Goal: Task Accomplishment & Management: Use online tool/utility

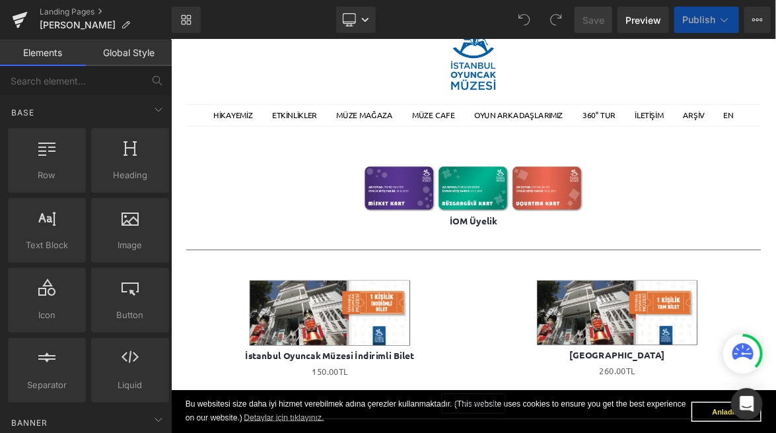
scroll to position [275, 0]
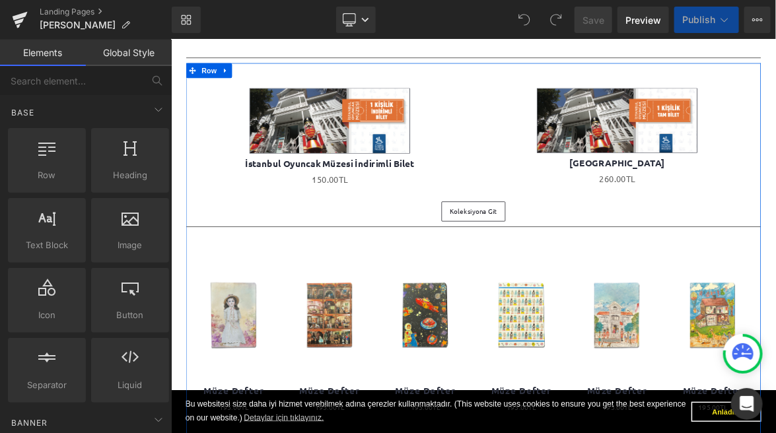
click at [572, 293] on div "(P) Image Müze Defter (P) Title 195.00TL (P) Price" at bounding box center [569, 426] width 759 height 267
click at [661, 293] on div "(P) Image Müze Defter (P) Title 195.00TL (P) Price" at bounding box center [569, 426] width 759 height 267
click at [578, 339] on link at bounding box center [633, 405] width 114 height 144
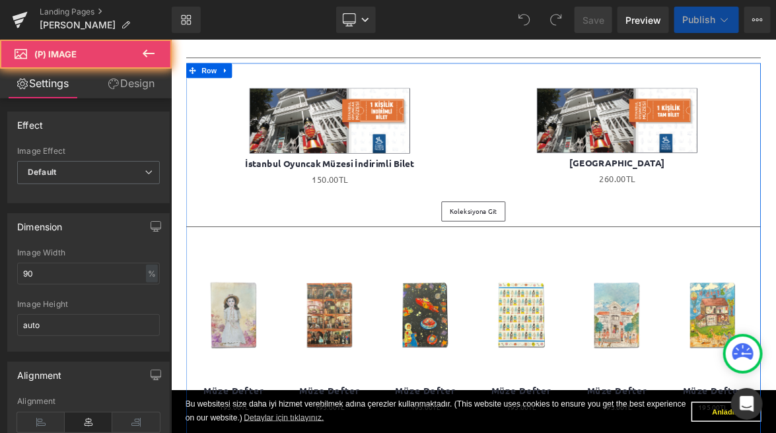
click at [563, 296] on div "(P) Image Müze Defter (P) Title 195.00TL (P) Price" at bounding box center [569, 426] width 759 height 267
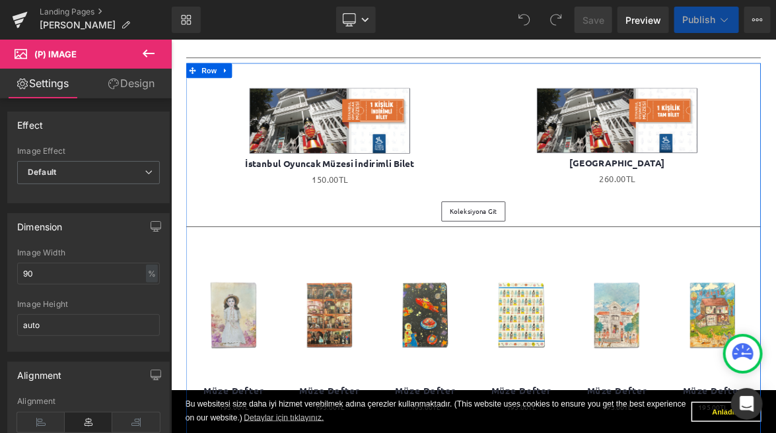
click at [571, 309] on div "(P) Image Müze Defter (P) Title 195.00TL (P) Price" at bounding box center [569, 426] width 759 height 267
click at [596, 293] on div "(P) Image Müze Defter (P) Title 195.00TL (P) Price" at bounding box center [569, 426] width 759 height 267
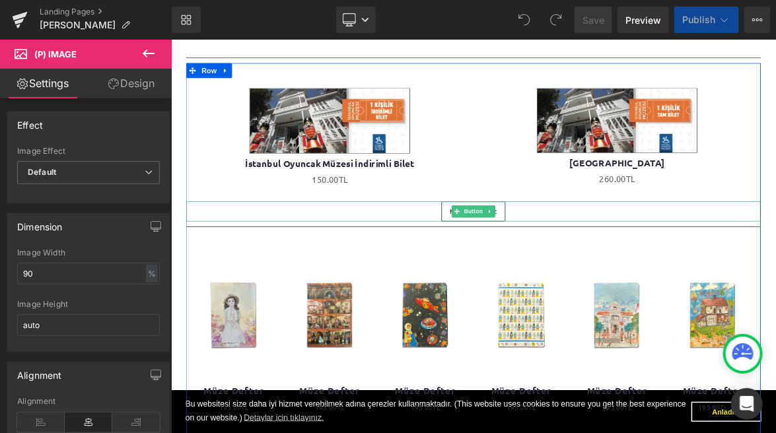
click at [578, 263] on div "Koleksiyona Git Button" at bounding box center [569, 266] width 759 height 26
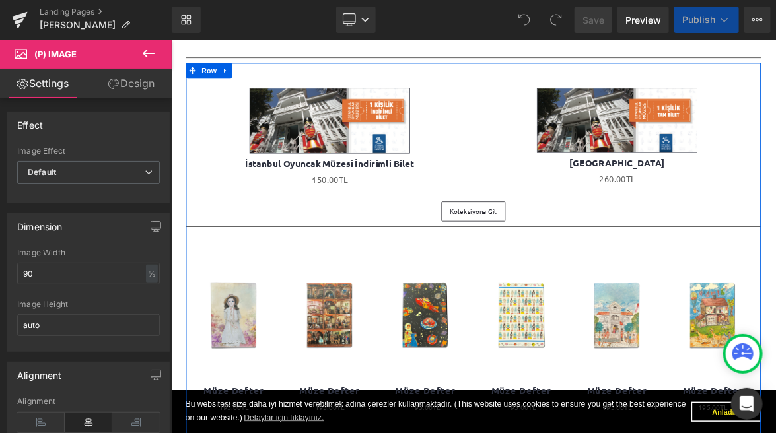
click at [578, 295] on div "(P) Image Müze Defter (P) Title 195.00TL (P) Price" at bounding box center [569, 426] width 759 height 267
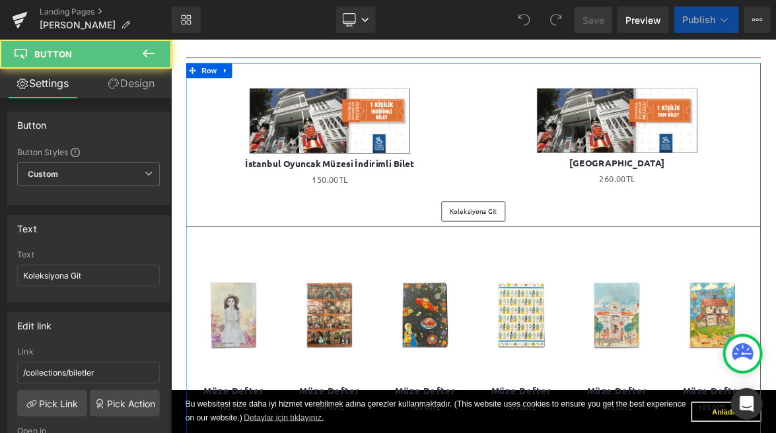
click at [582, 351] on img at bounding box center [633, 405] width 102 height 144
click at [611, 304] on icon at bounding box center [610, 303] width 9 height 10
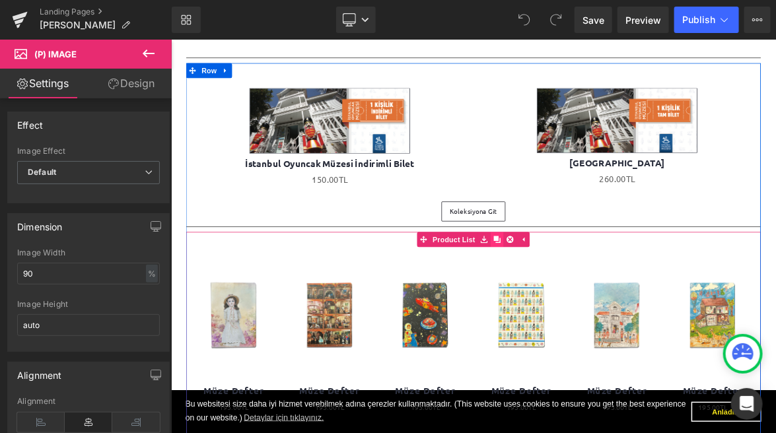
click at [600, 303] on icon at bounding box center [601, 302] width 9 height 9
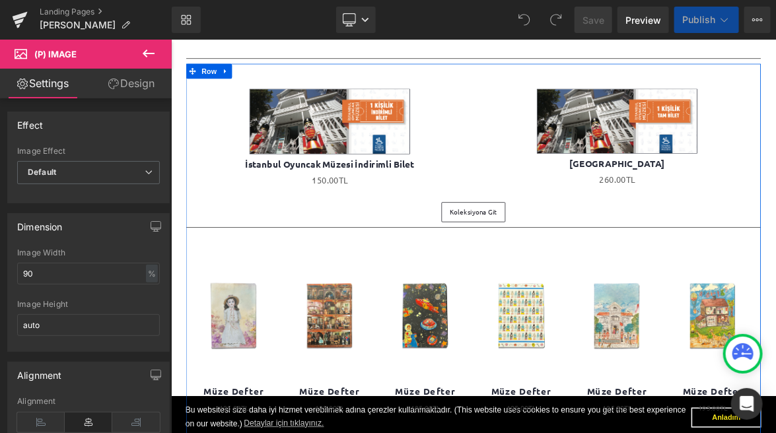
click at [649, 287] on hr at bounding box center [569, 290] width 759 height 7
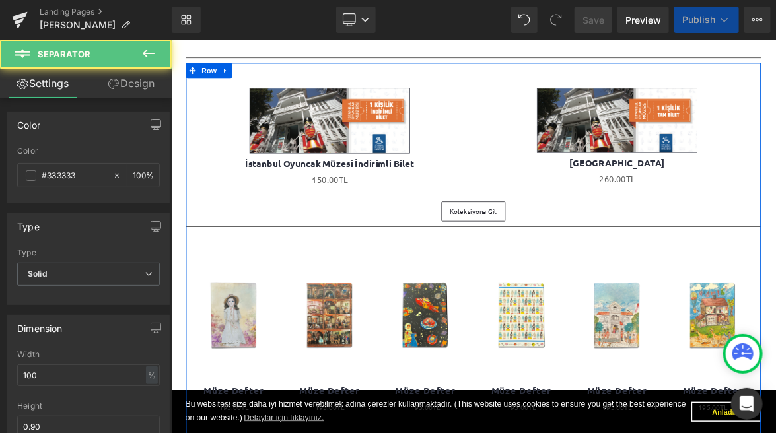
scroll to position [502, 0]
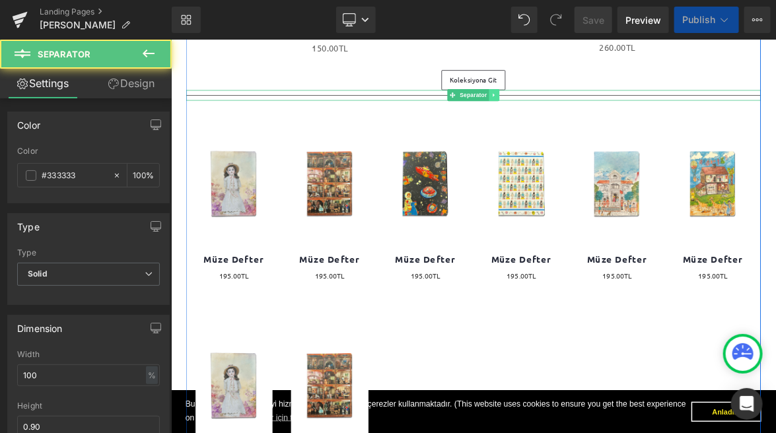
click at [600, 111] on icon at bounding box center [597, 112] width 7 height 8
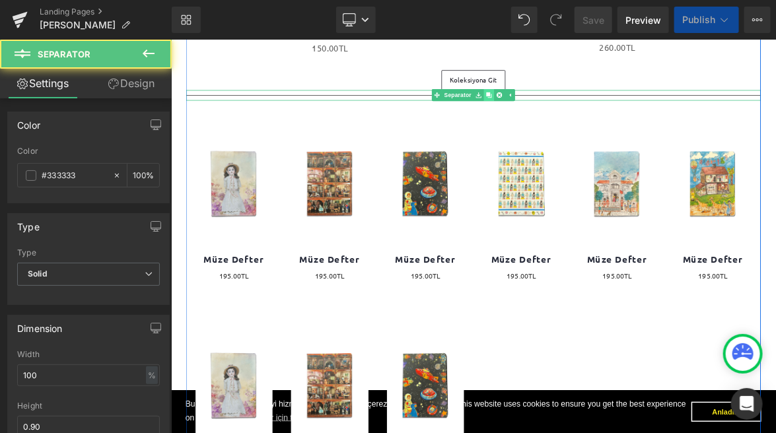
click at [594, 113] on icon at bounding box center [590, 112] width 7 height 7
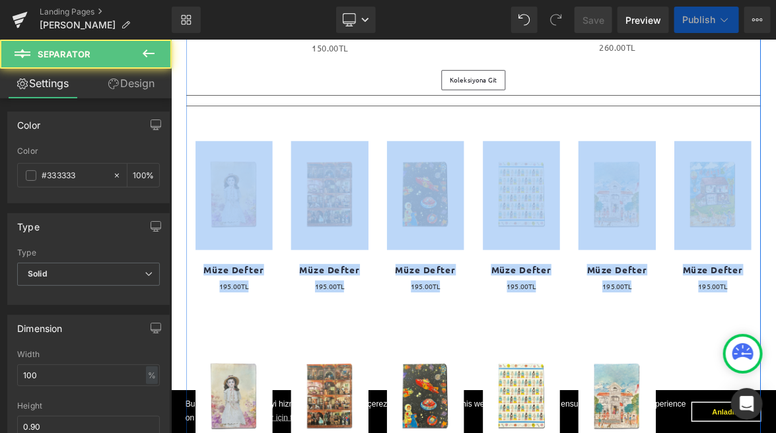
drag, startPoint x: 555, startPoint y: 127, endPoint x: 557, endPoint y: 142, distance: 15.3
click at [557, 142] on div "(P) Image Müze Defter (P) Title 195.00TL (P) Price" at bounding box center [569, 266] width 759 height 267
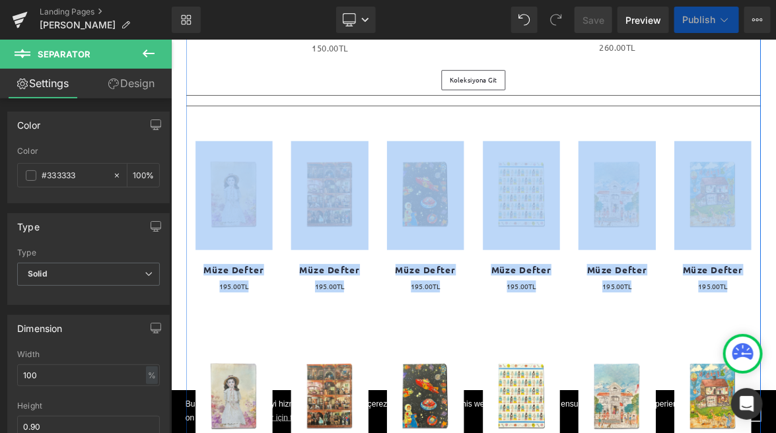
drag, startPoint x: 553, startPoint y: 123, endPoint x: 564, endPoint y: 170, distance: 48.2
click at [566, 114] on div "Separator" at bounding box center [569, 113] width 759 height 14
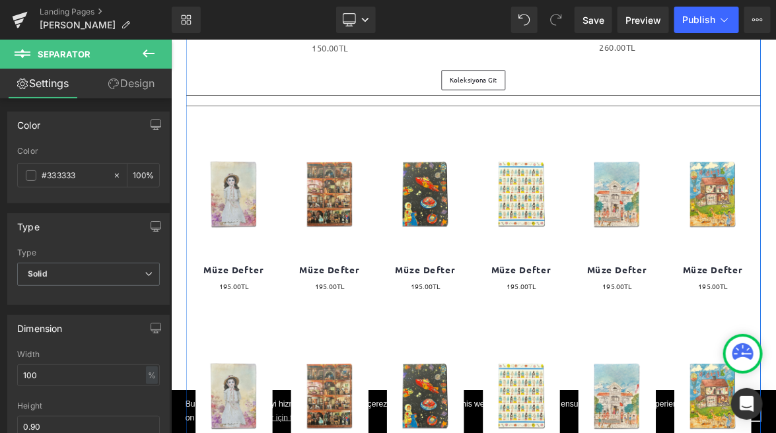
drag, startPoint x: 546, startPoint y: 112, endPoint x: 503, endPoint y: 195, distance: 93.6
click at [561, 126] on div "Separator" at bounding box center [569, 127] width 759 height 14
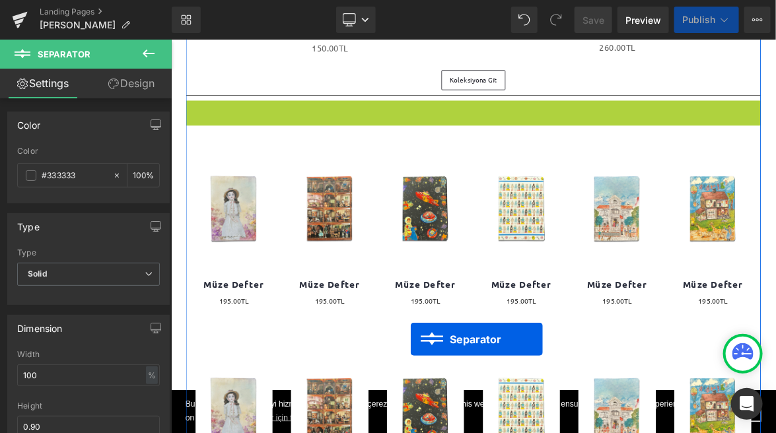
drag, startPoint x: 540, startPoint y: 124, endPoint x: 487, endPoint y: 435, distance: 315.5
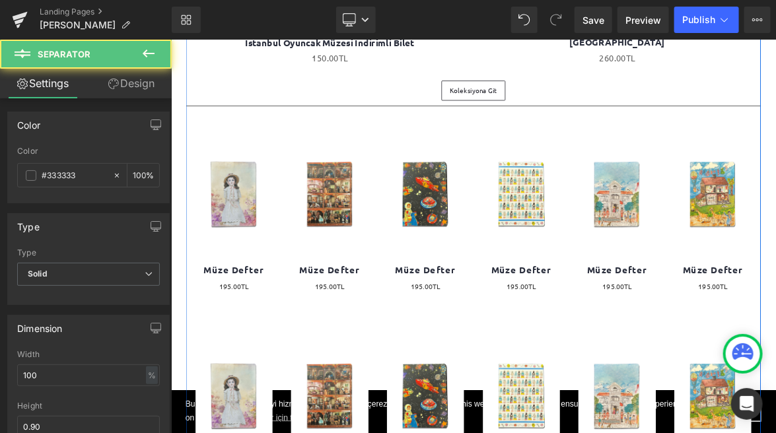
scroll to position [516, 0]
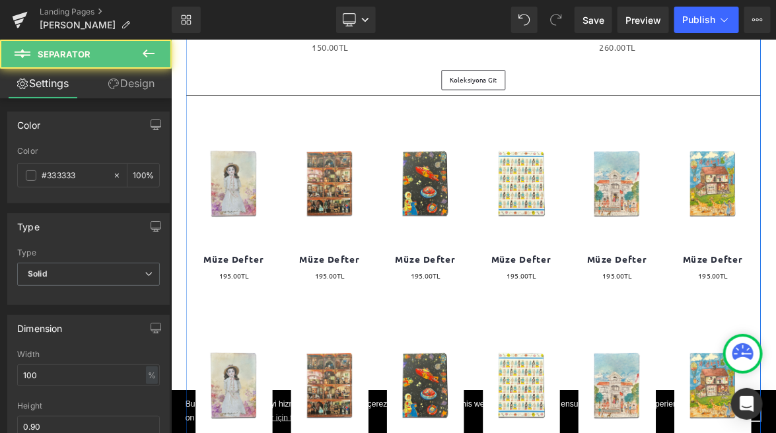
click at [568, 235] on div "(P) Image Müze Defter (P) Title 0TL 195.00TL (P) Price Product" at bounding box center [506, 259] width 127 height 240
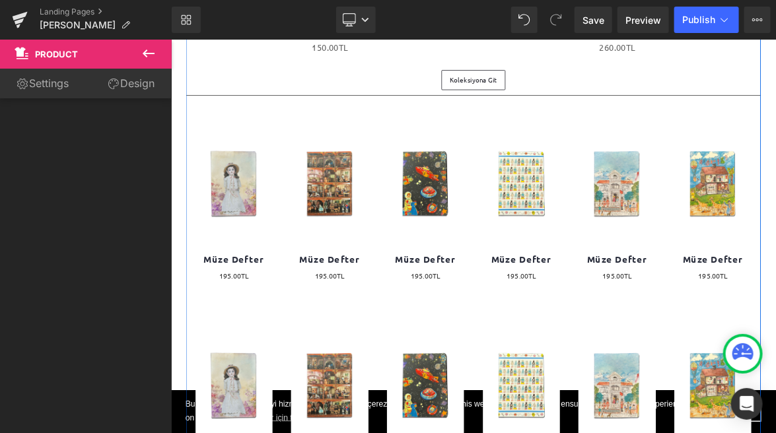
click at [558, 339] on div "(P) Image Müze Defter (P) Title 195.00TL (P) Price" at bounding box center [569, 253] width 759 height 267
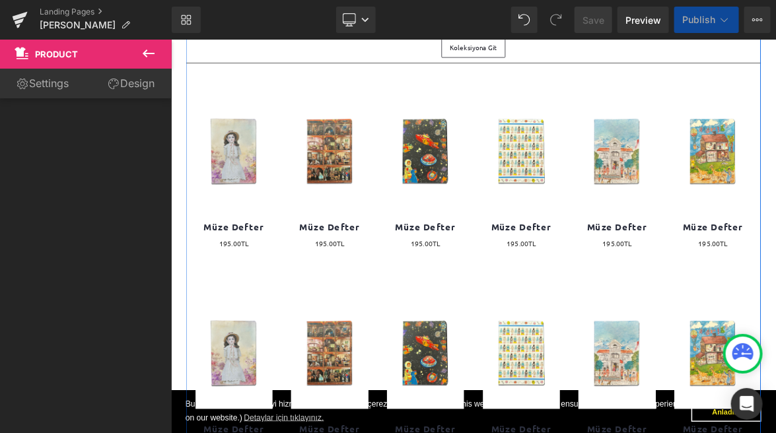
scroll to position [483, 0]
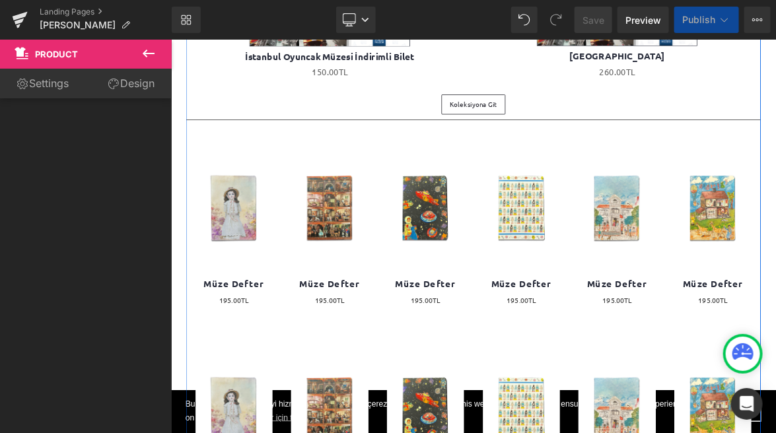
click at [534, 415] on div "(P) Image Müze Defter (P) Title 195.00TL (P) Price" at bounding box center [569, 285] width 759 height 267
click at [551, 164] on div "(P) Image Müze Defter (P) Title 195.00TL (P) Price" at bounding box center [569, 285] width 759 height 267
click at [147, 50] on icon at bounding box center [149, 54] width 12 height 8
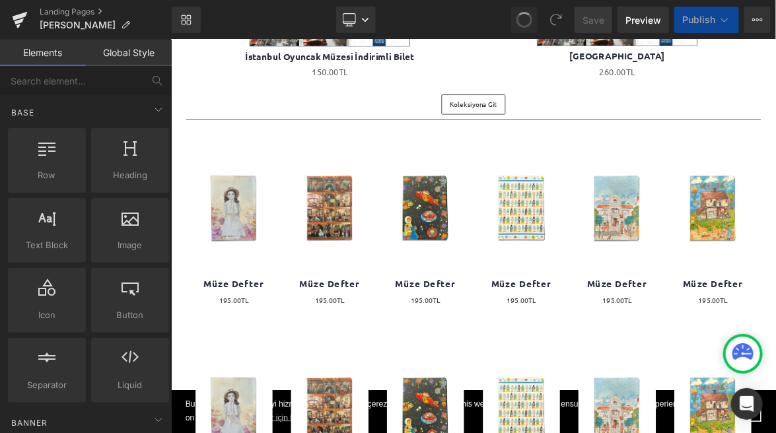
scroll to position [458, 0]
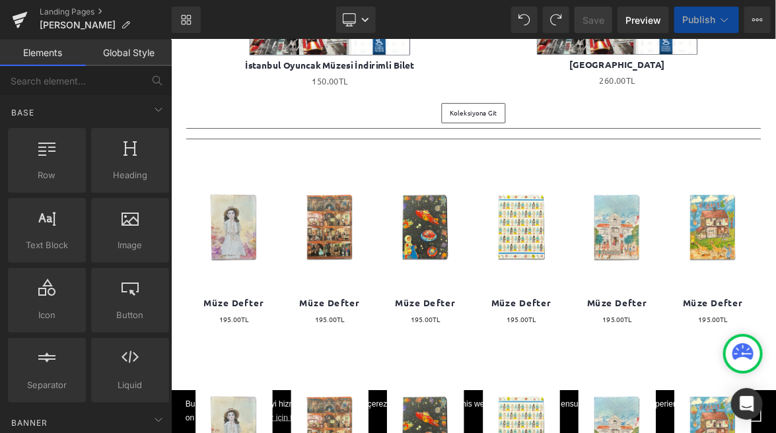
click at [653, 203] on div "(P) Image Müze Defter (P) Title 0TL 195.00TL (P) Price Product" at bounding box center [633, 317] width 127 height 240
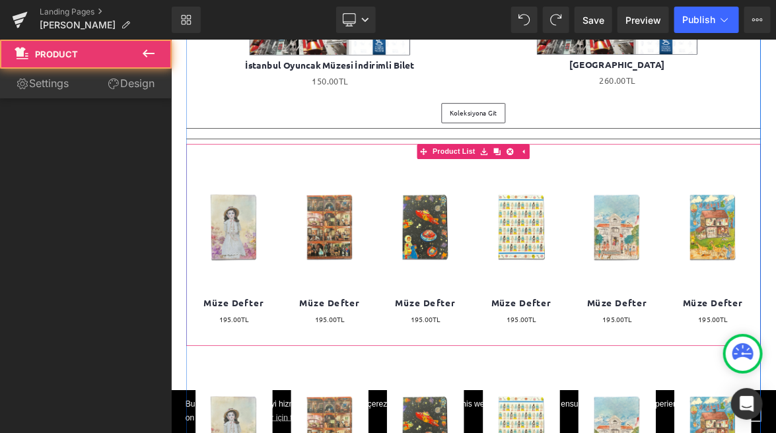
click at [728, 207] on div "(P) Image Müze Defter (P) Title 0TL 195.00TL (P) Price Product" at bounding box center [760, 317] width 127 height 240
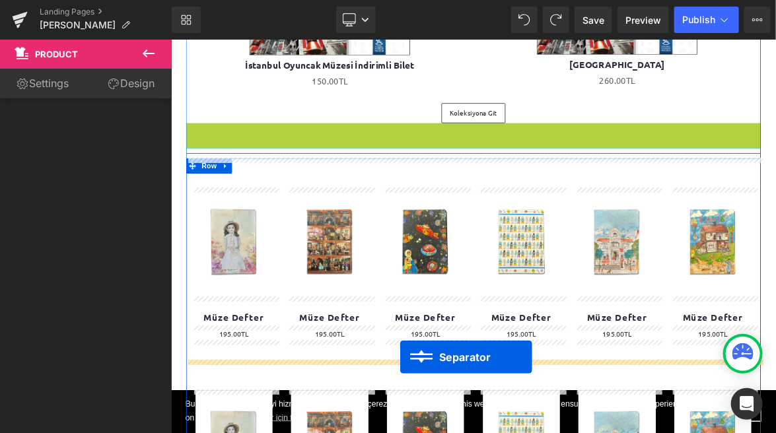
drag, startPoint x: 542, startPoint y: 155, endPoint x: 473, endPoint y: 458, distance: 310.8
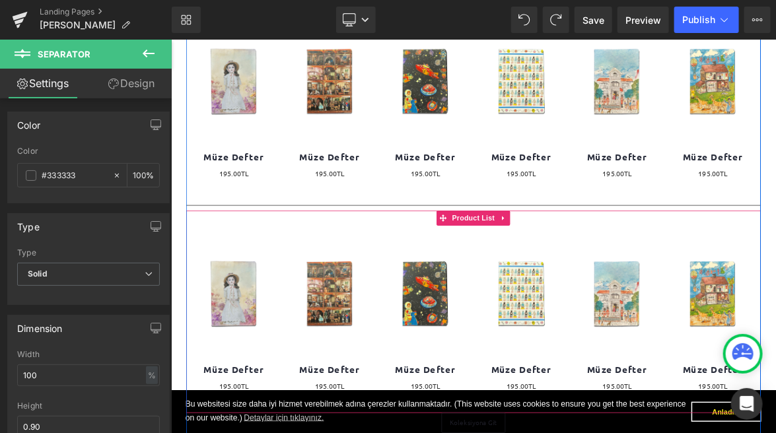
scroll to position [646, 0]
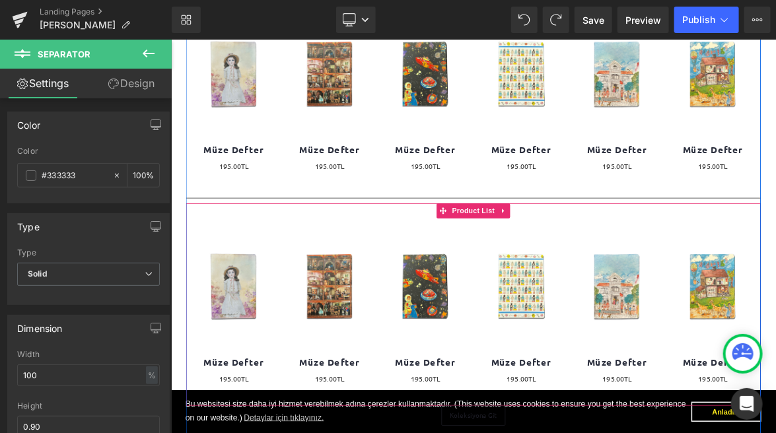
click at [690, 279] on div "(P) Image Müze Defter (P) Title 0TL 195.00TL (P) Price Product" at bounding box center [633, 395] width 127 height 240
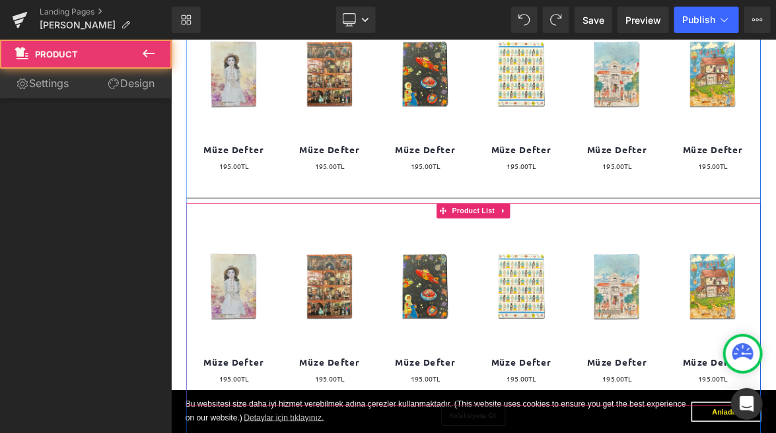
click at [552, 293] on div "(P) Image Müze Defter (P) Title 0TL 195.00TL (P) Price Product" at bounding box center [506, 395] width 127 height 240
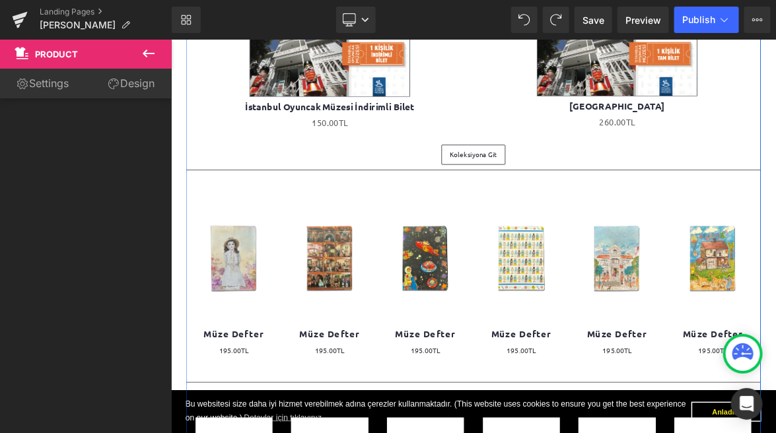
scroll to position [393, 0]
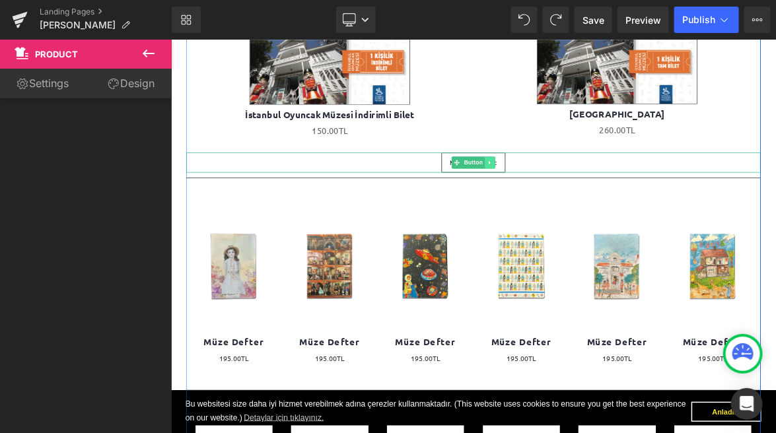
click at [594, 202] on icon at bounding box center [591, 201] width 7 height 8
click at [588, 203] on icon at bounding box center [584, 200] width 7 height 7
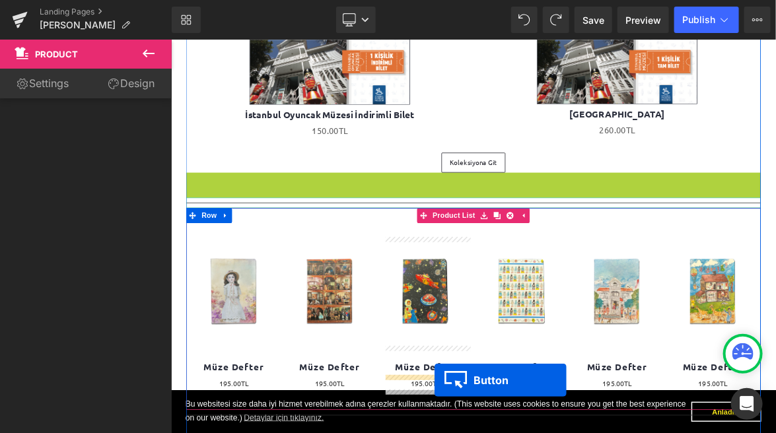
drag, startPoint x: 549, startPoint y: 227, endPoint x: 518, endPoint y: 488, distance: 262.7
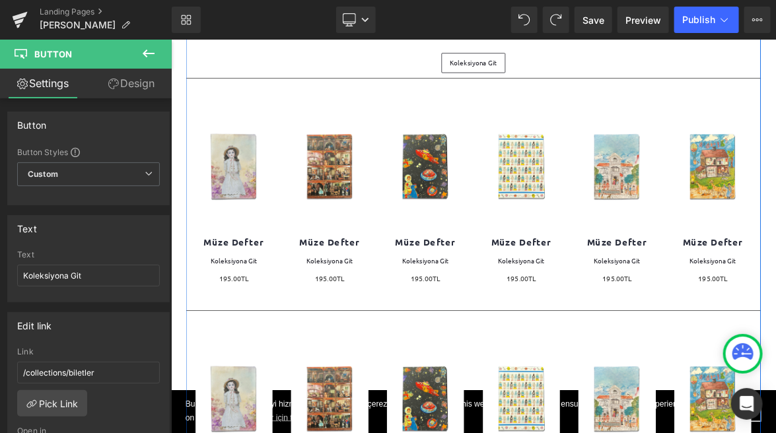
scroll to position [502, 0]
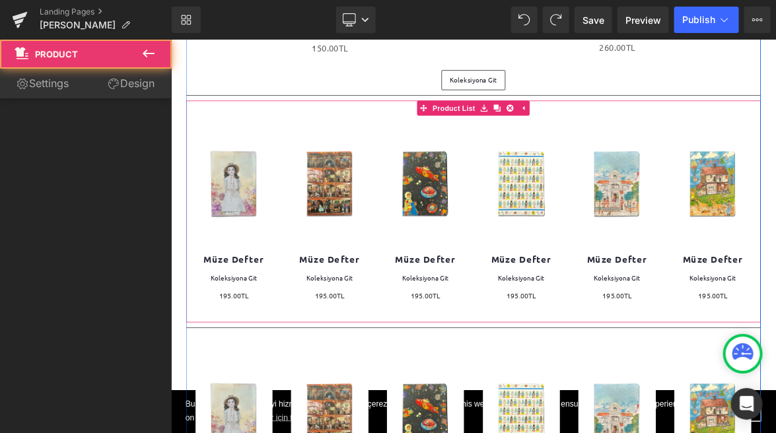
click at [701, 147] on div "(P) Image Müze Defter (P) Title Koleksiyona Git Button 0TL 195.00TL (P) Price P…" at bounding box center [760, 272] width 127 height 267
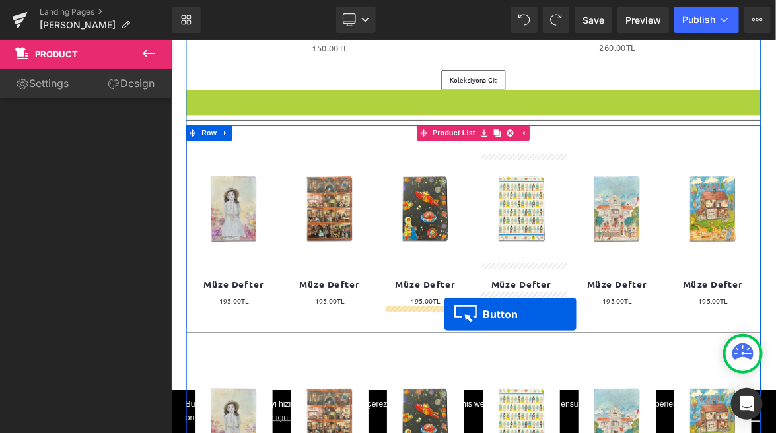
drag, startPoint x: 549, startPoint y: 116, endPoint x: 532, endPoint y: 401, distance: 285.8
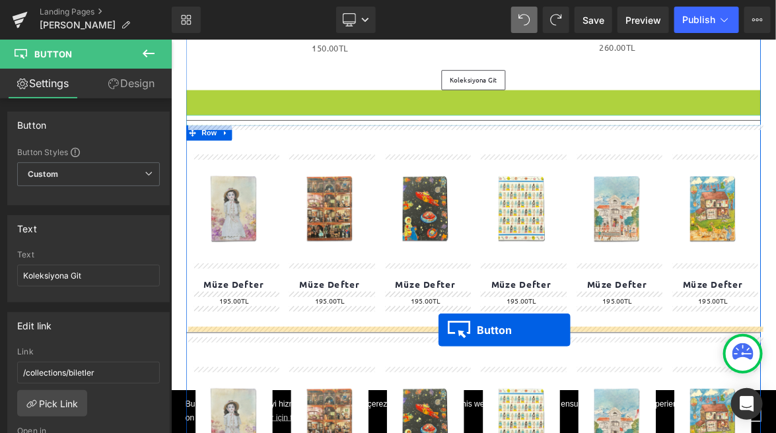
drag, startPoint x: 549, startPoint y: 117, endPoint x: 523, endPoint y: 423, distance: 306.8
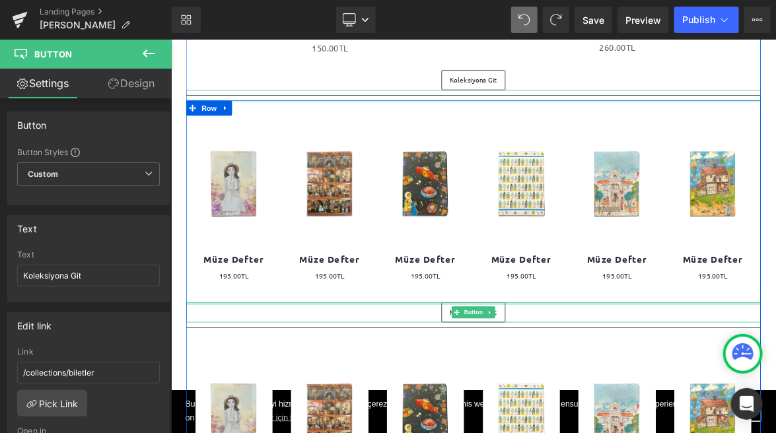
click at [661, 388] on div at bounding box center [569, 387] width 759 height 3
click at [561, 397] on span "Button" at bounding box center [570, 400] width 30 height 16
click at [534, 399] on link "Koleksiyona Git" at bounding box center [570, 399] width 85 height 26
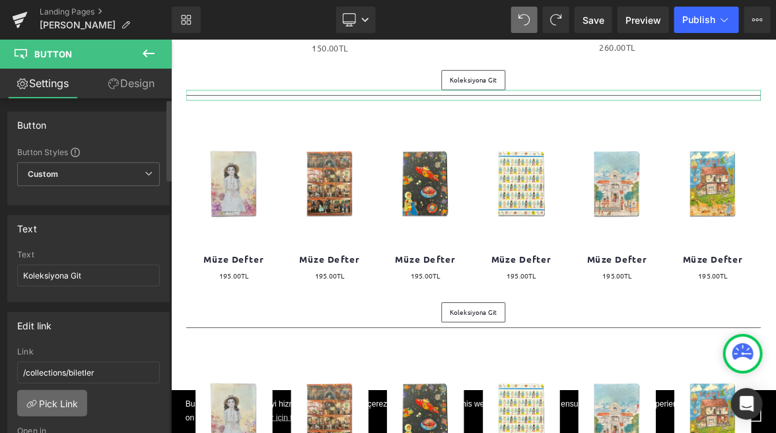
click at [64, 408] on link "Pick Link" at bounding box center [52, 403] width 70 height 26
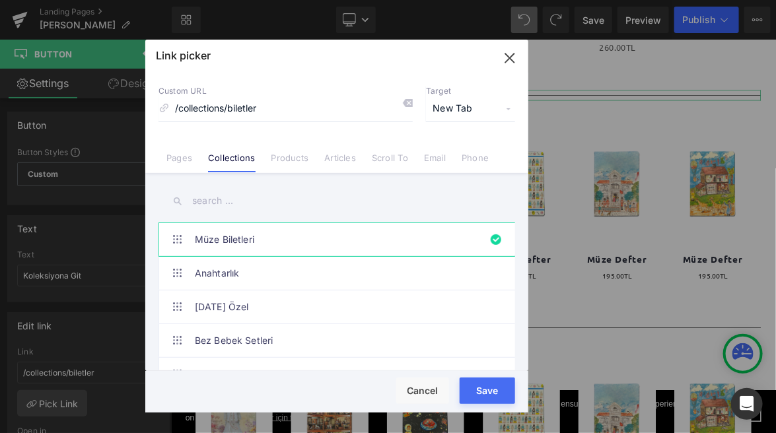
click at [260, 199] on input "text" at bounding box center [336, 201] width 357 height 30
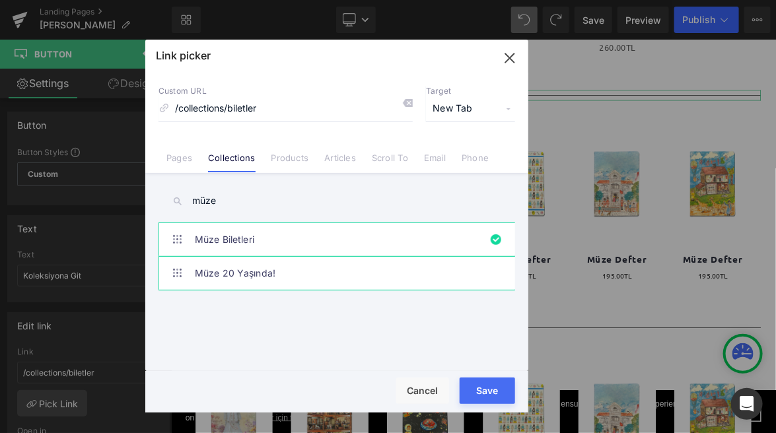
type input "müze"
click at [273, 269] on link "Müze 20 Yaşında!" at bounding box center [340, 273] width 291 height 33
click at [487, 392] on button "Save" at bounding box center [487, 391] width 55 height 26
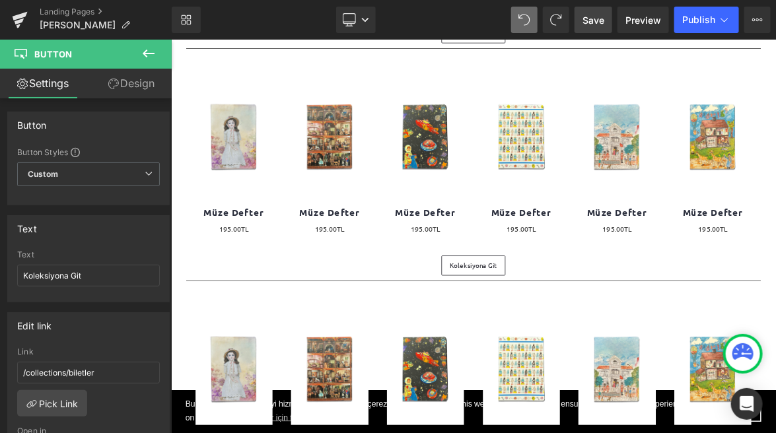
click at [592, 20] on span "Save" at bounding box center [593, 20] width 22 height 14
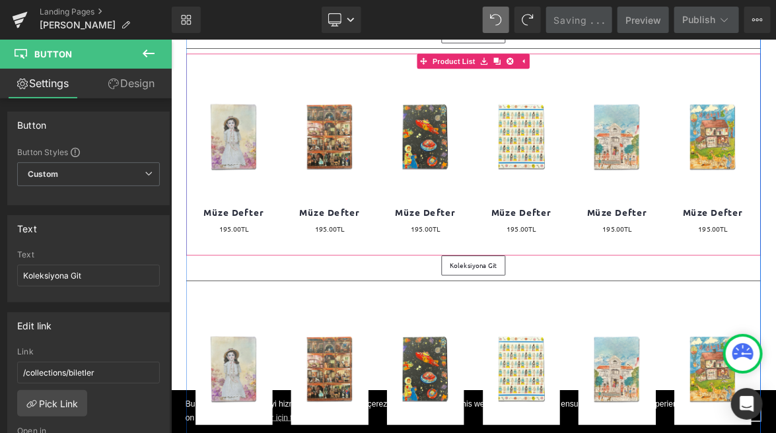
click at [775, 91] on div "(P) Image Müze Defter (P) Title 0TL 195.00TL (P) Price Product" at bounding box center [760, 198] width 127 height 240
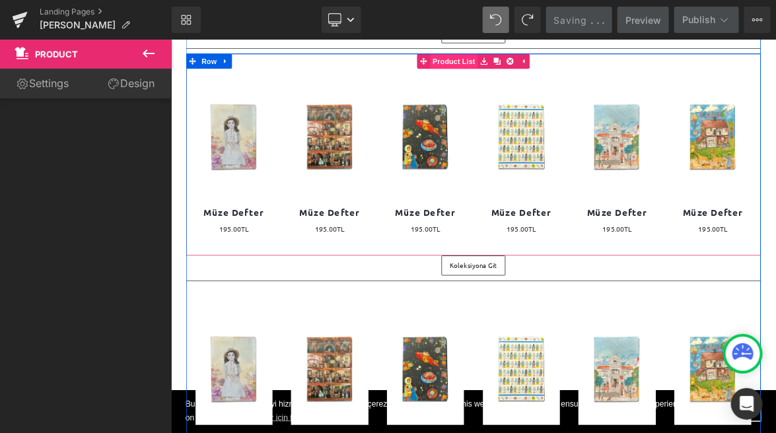
click at [547, 65] on span "Product List" at bounding box center [543, 68] width 63 height 20
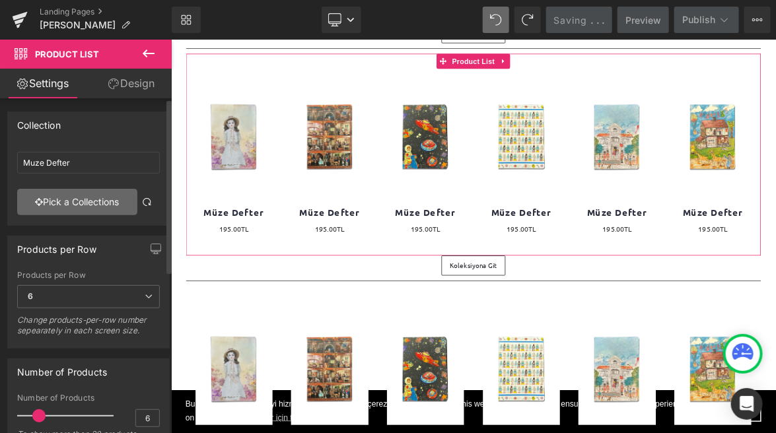
click at [91, 208] on link "Pick a Collections" at bounding box center [77, 202] width 120 height 26
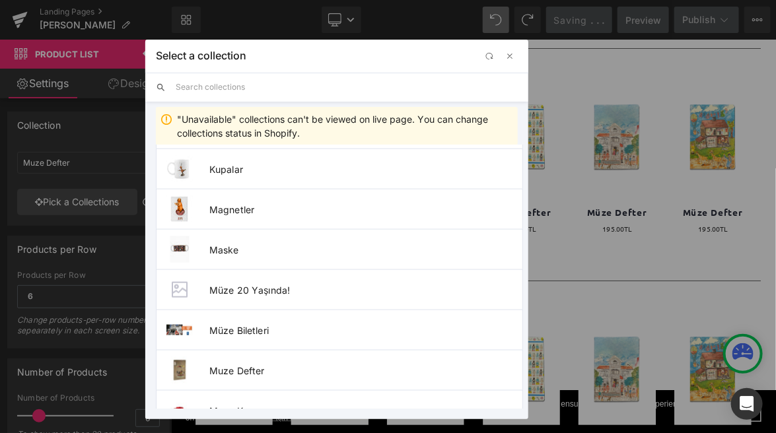
scroll to position [567, 0]
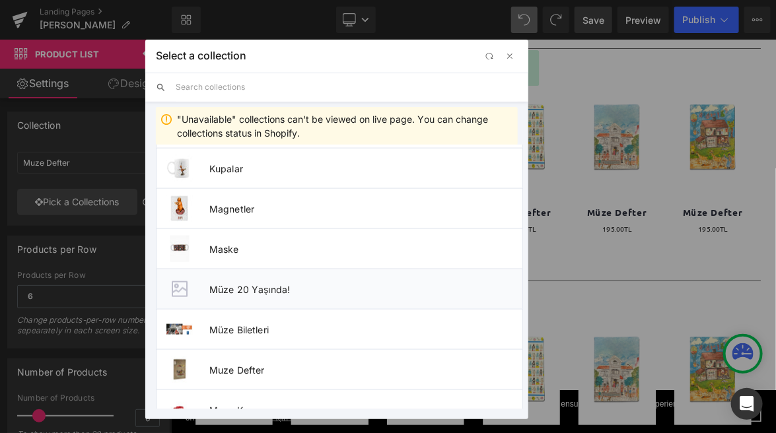
click at [251, 291] on span "Müze 20 Yaşında!" at bounding box center [365, 289] width 313 height 11
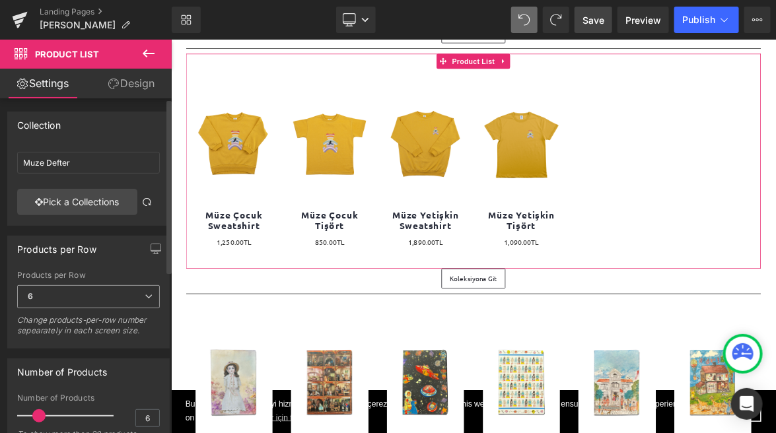
click at [146, 300] on span "6" at bounding box center [88, 296] width 143 height 23
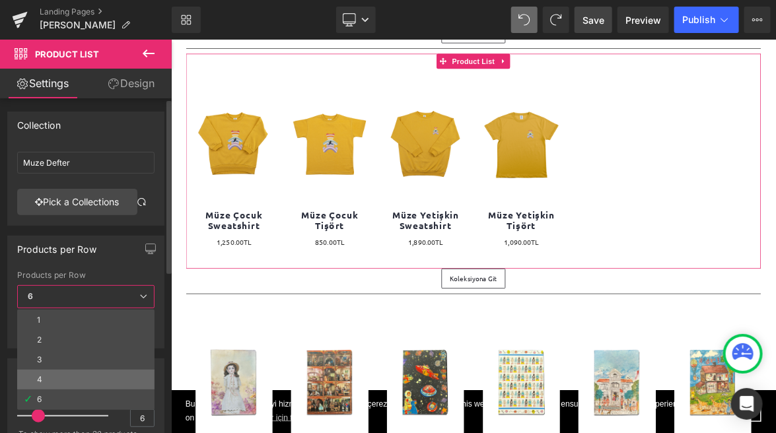
click at [72, 372] on li "4" at bounding box center [85, 380] width 137 height 20
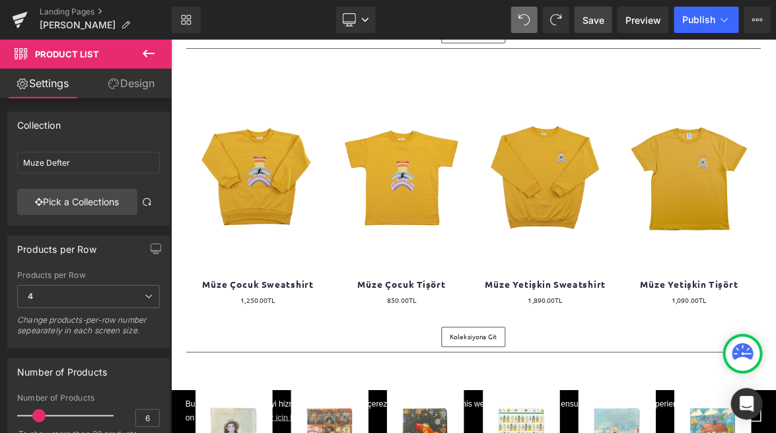
click at [590, 25] on span "Save" at bounding box center [593, 20] width 22 height 14
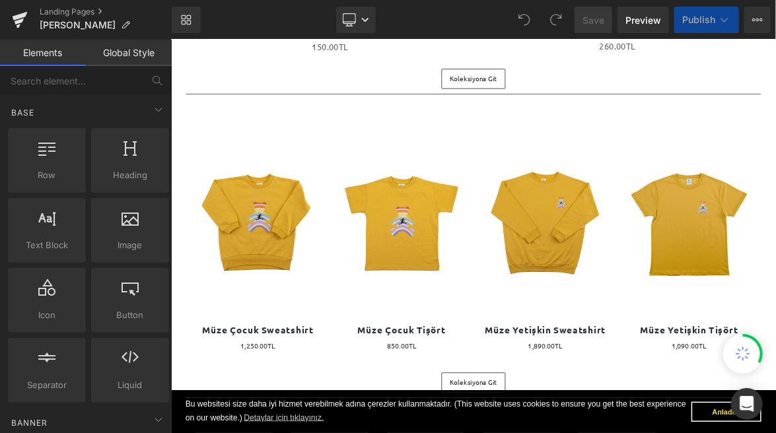
scroll to position [506, 0]
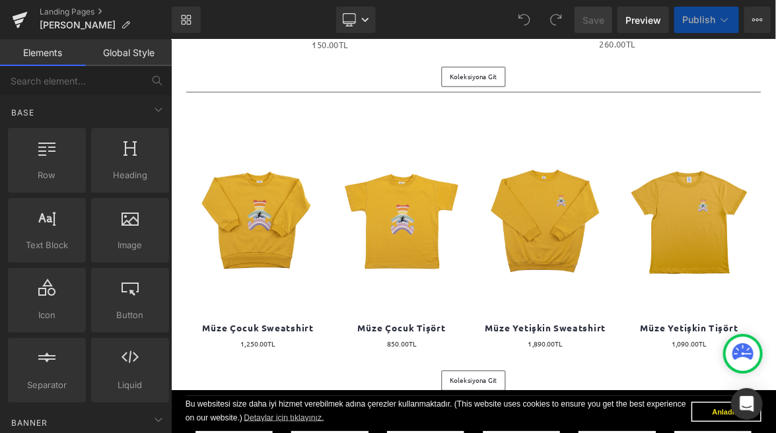
click at [705, 19] on span "Publish" at bounding box center [698, 20] width 33 height 11
click at [720, 18] on icon at bounding box center [724, 19] width 13 height 13
click at [720, 21] on icon at bounding box center [724, 19] width 13 height 13
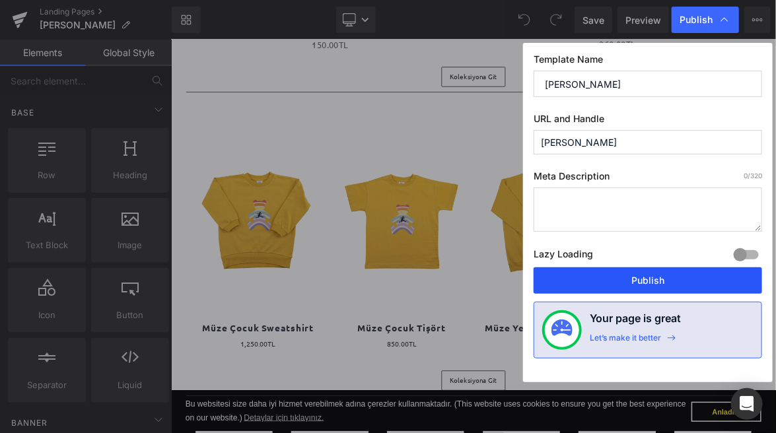
click at [629, 285] on button "Publish" at bounding box center [648, 280] width 228 height 26
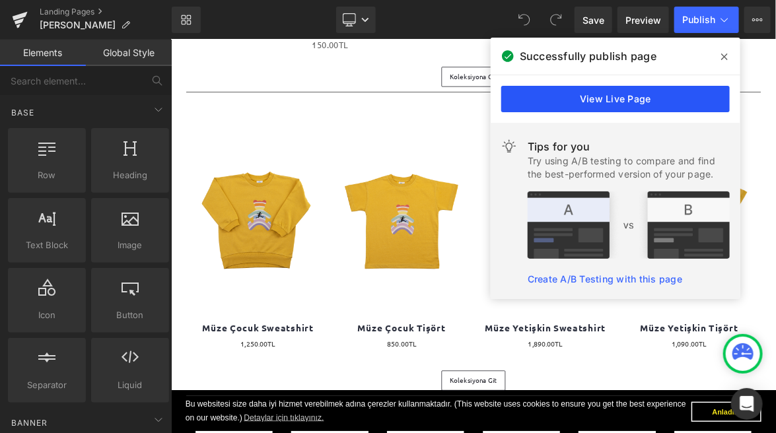
click at [594, 106] on link "View Live Page" at bounding box center [615, 99] width 228 height 26
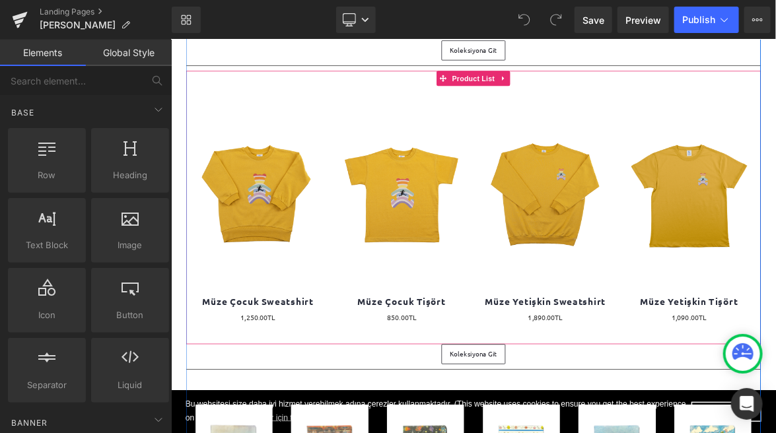
scroll to position [557, 0]
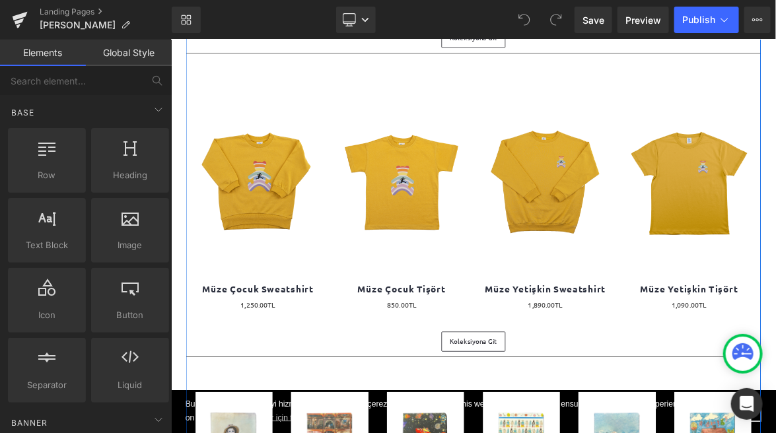
click at [565, 433] on span "Button" at bounding box center [570, 439] width 30 height 16
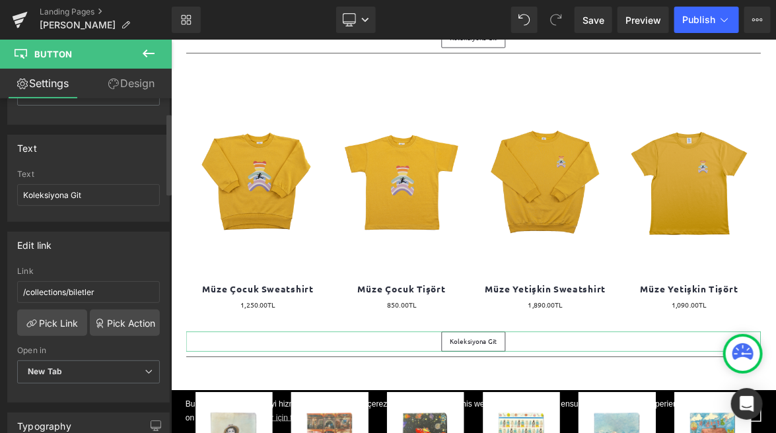
scroll to position [81, 0]
click at [57, 317] on link "Pick Link" at bounding box center [52, 322] width 70 height 26
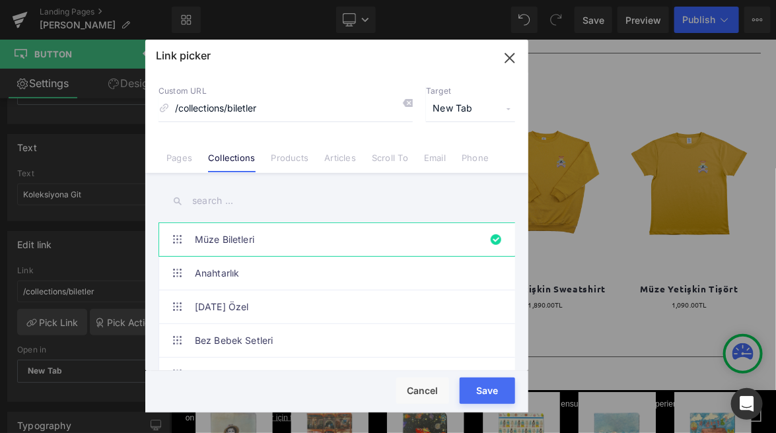
click at [247, 207] on input "text" at bounding box center [336, 201] width 357 height 30
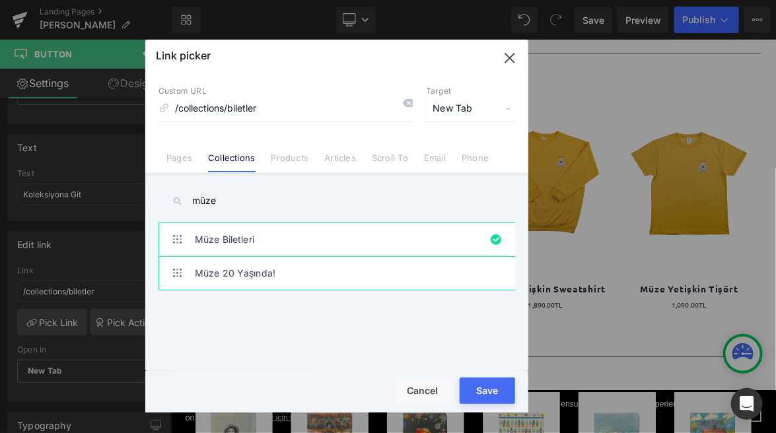
type input "müze"
click at [254, 275] on link "Müze 20 Yaşında!" at bounding box center [340, 273] width 291 height 33
click at [487, 394] on button "Save" at bounding box center [487, 391] width 55 height 26
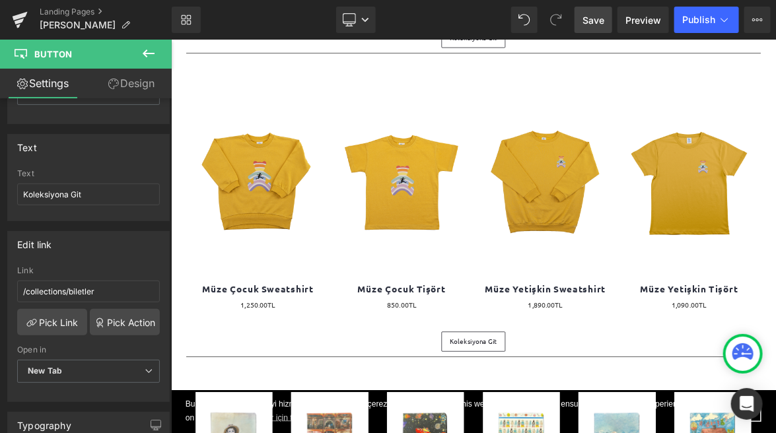
click at [590, 28] on link "Save" at bounding box center [594, 20] width 38 height 26
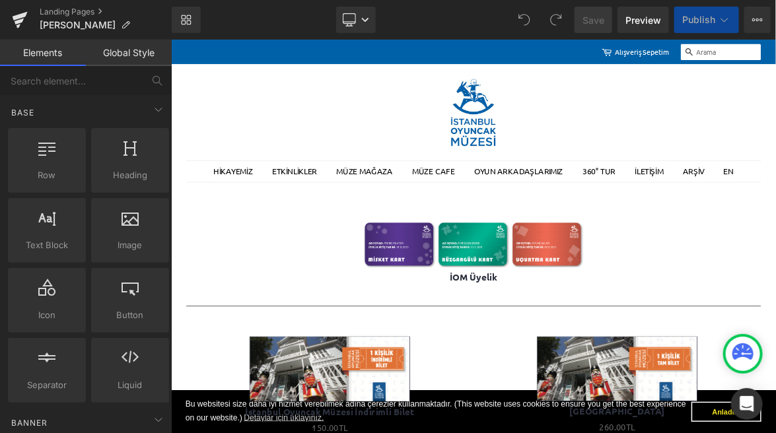
scroll to position [331, 0]
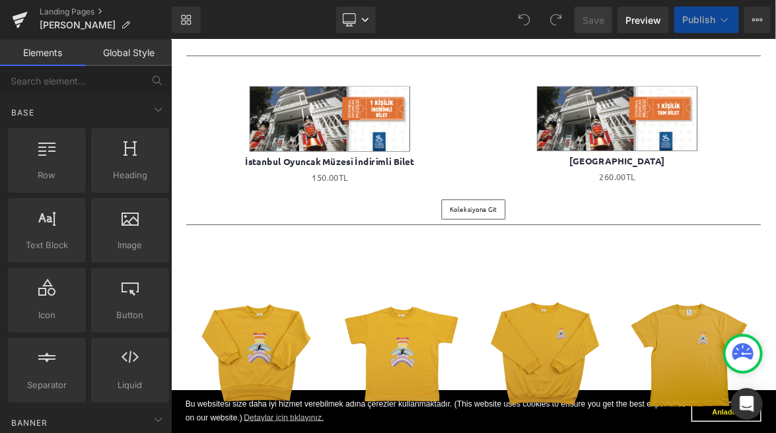
click at [596, 17] on span "Save" at bounding box center [593, 20] width 22 height 14
click at [701, 27] on button "Publish" at bounding box center [706, 20] width 65 height 26
click at [715, 17] on span "Publish" at bounding box center [698, 20] width 33 height 11
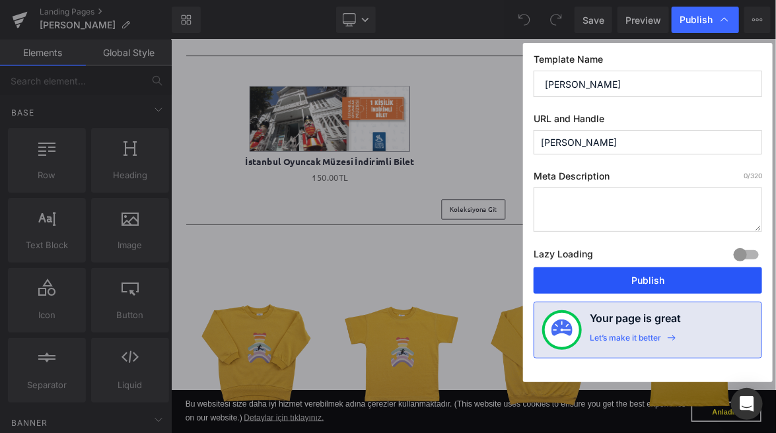
click at [651, 277] on button "Publish" at bounding box center [648, 280] width 228 height 26
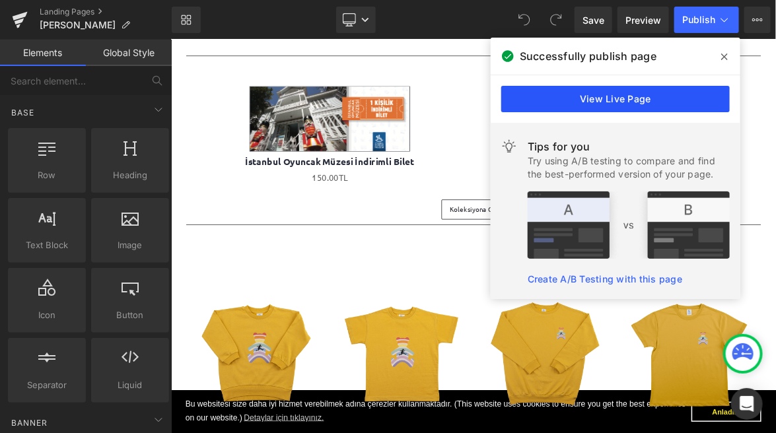
click at [630, 92] on link "View Live Page" at bounding box center [615, 99] width 228 height 26
